Goal: Information Seeking & Learning: Compare options

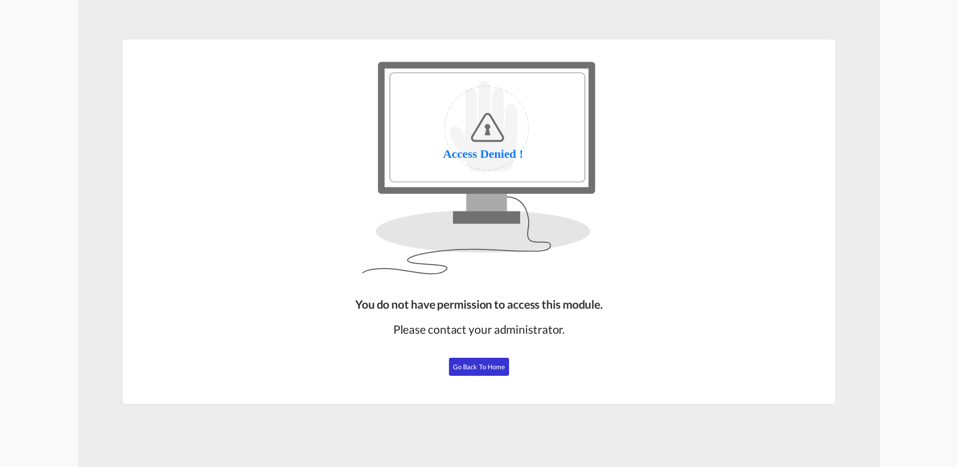
click at [459, 358] on button "Go Back to Home" at bounding box center [479, 367] width 60 height 18
